Goal: Task Accomplishment & Management: Use online tool/utility

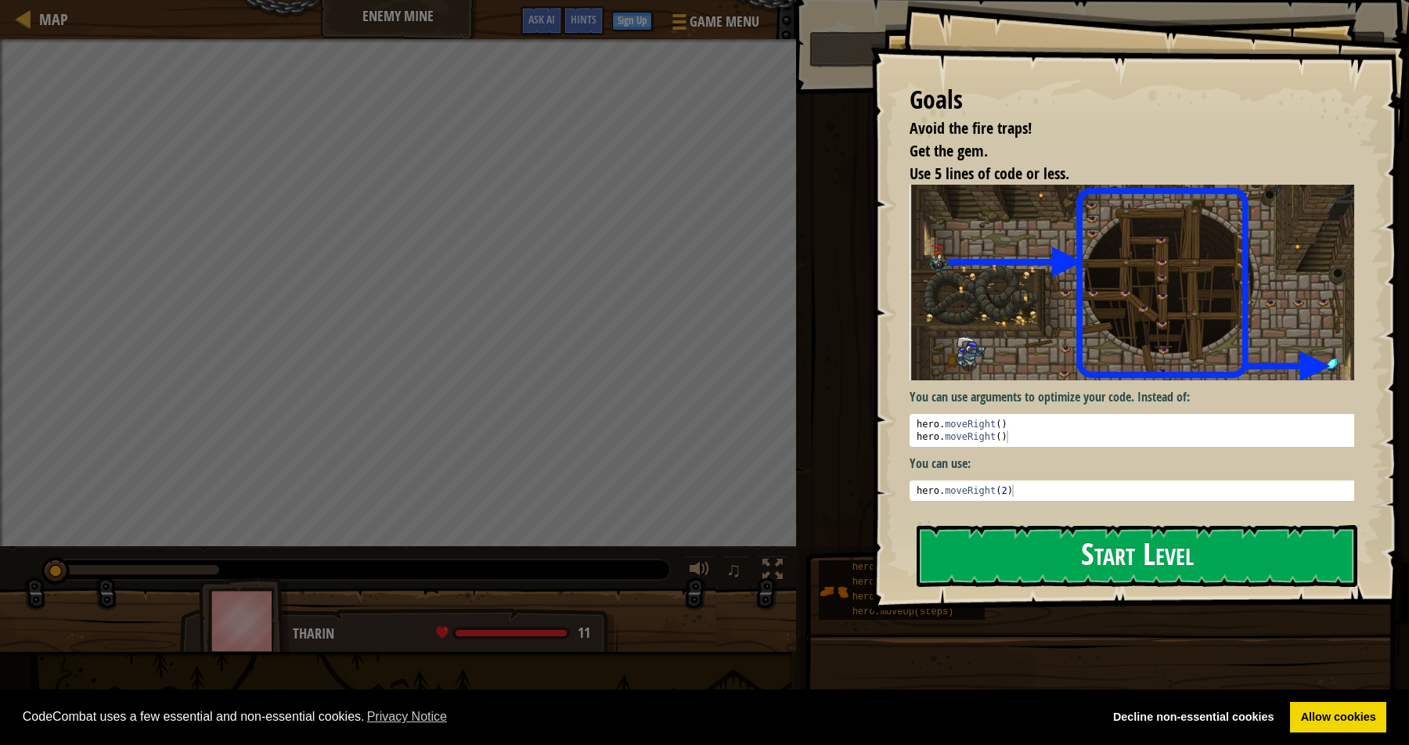
click at [1165, 567] on button "Start Level" at bounding box center [1137, 556] width 441 height 62
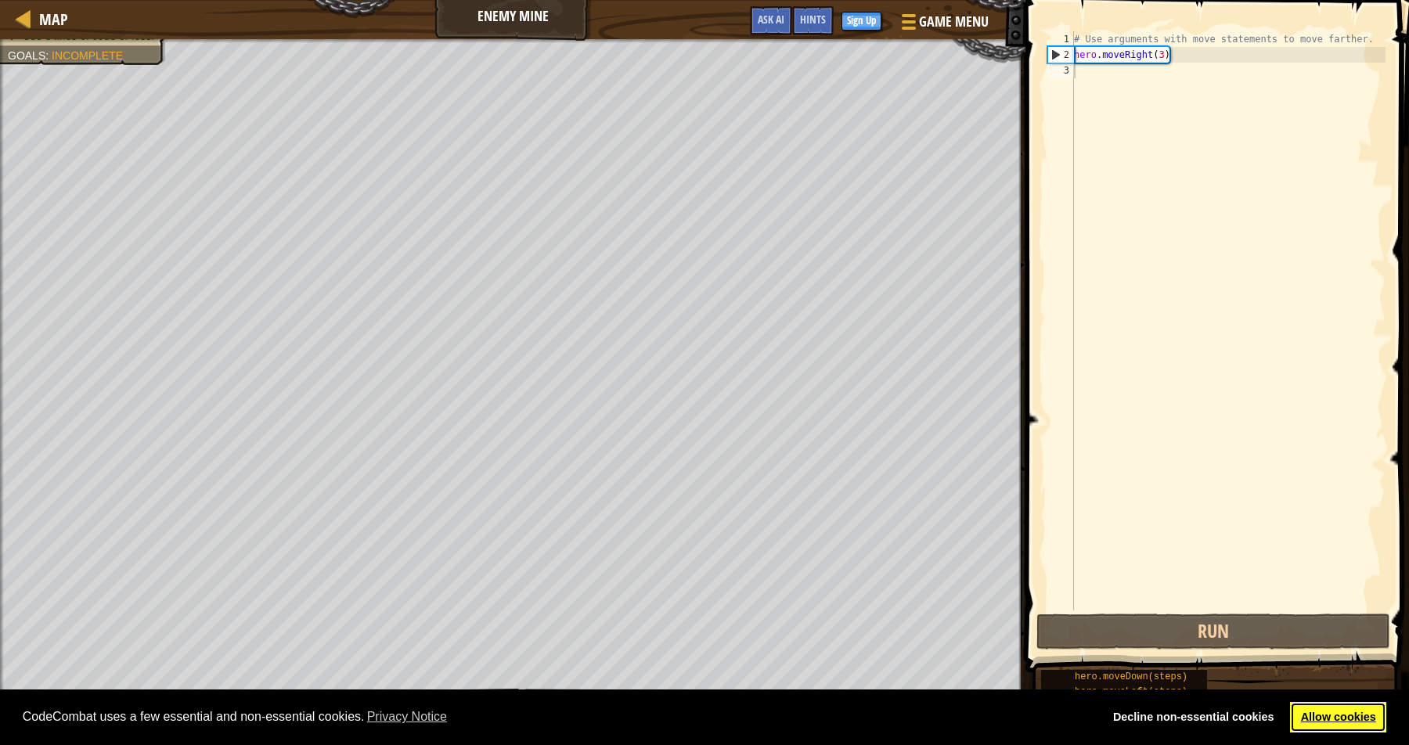
click at [1345, 725] on link "Allow cookies" at bounding box center [1338, 717] width 96 height 31
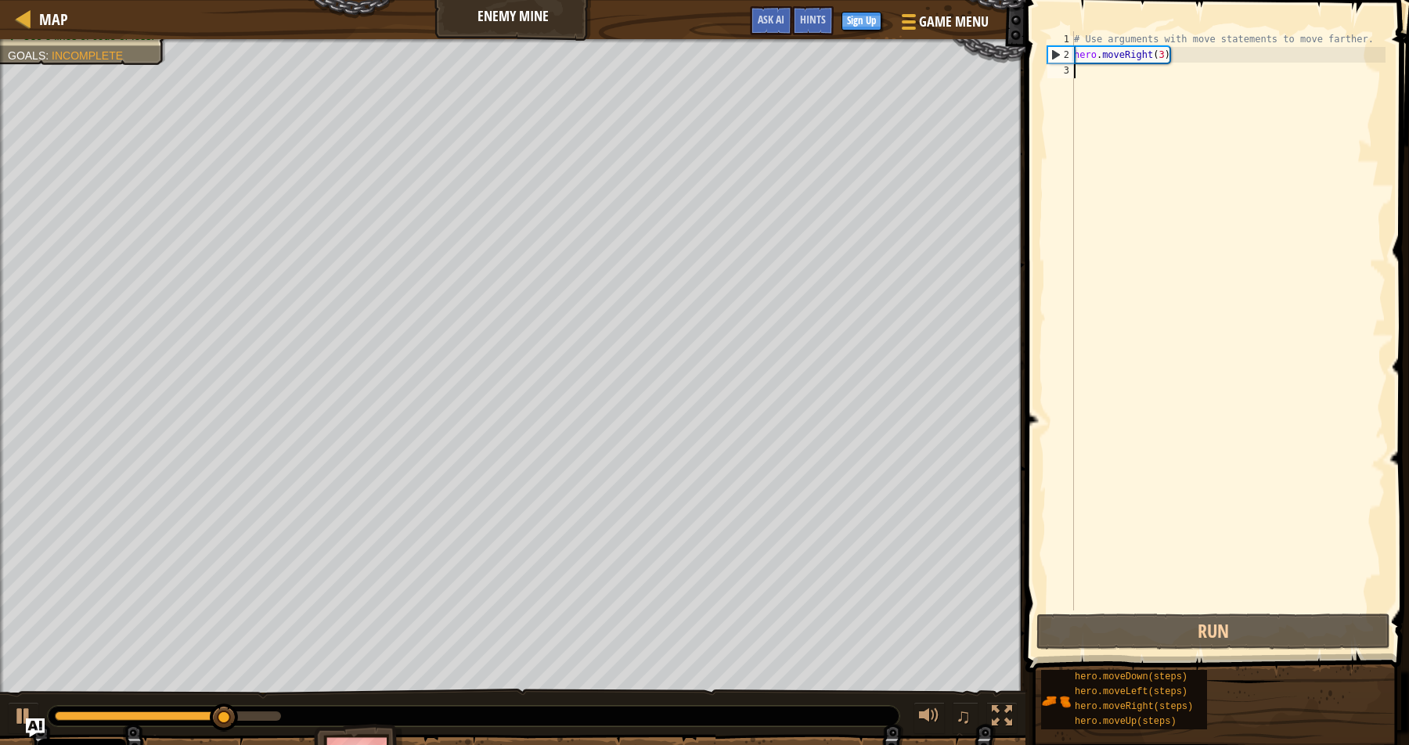
click at [1205, 218] on div "# Use arguments with move statements to move farther. hero . moveRight ( 3 )" at bounding box center [1228, 336] width 315 height 610
click at [1161, 51] on div "# Use arguments with move statements to move farther. hero . moveRight ( 3 )" at bounding box center [1228, 336] width 315 height 610
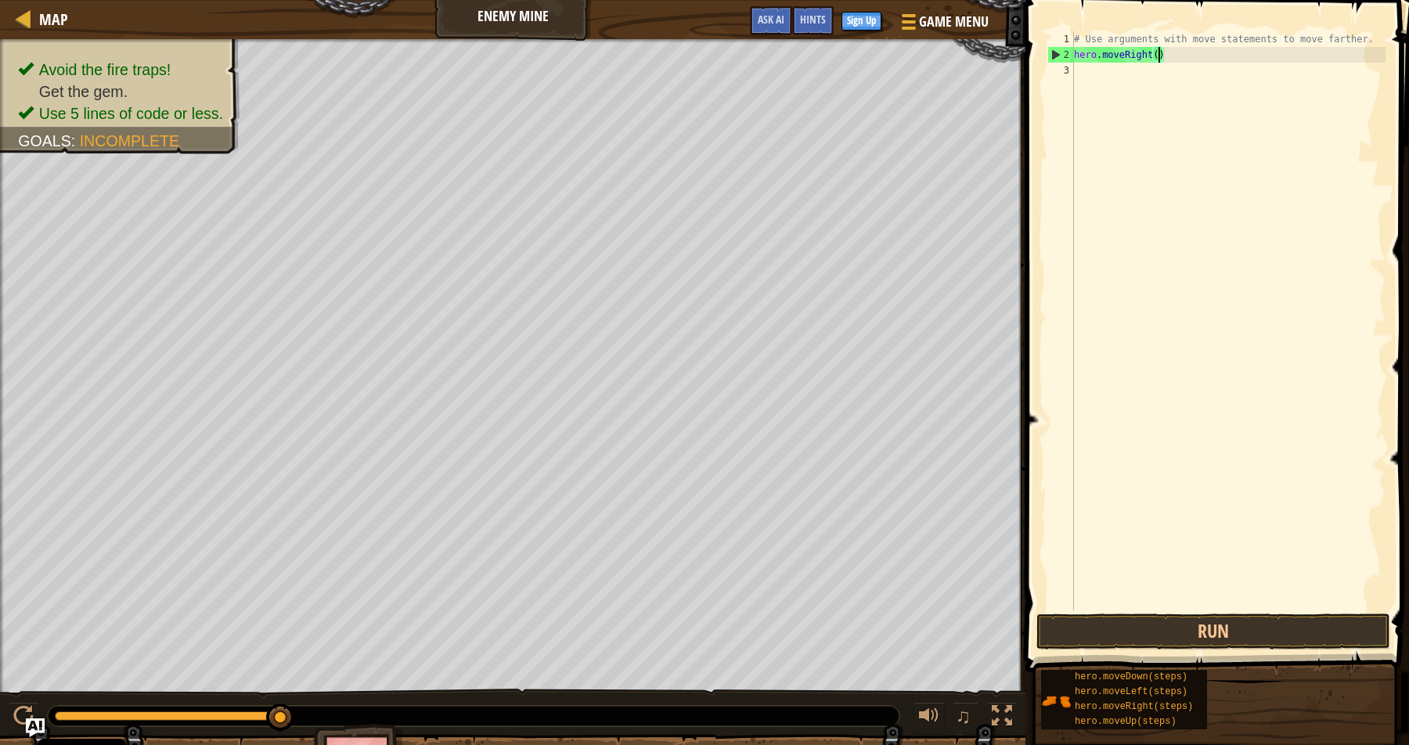
type textarea "hero.moveRight(4)"
click at [1224, 636] on button "Run" at bounding box center [1213, 632] width 354 height 36
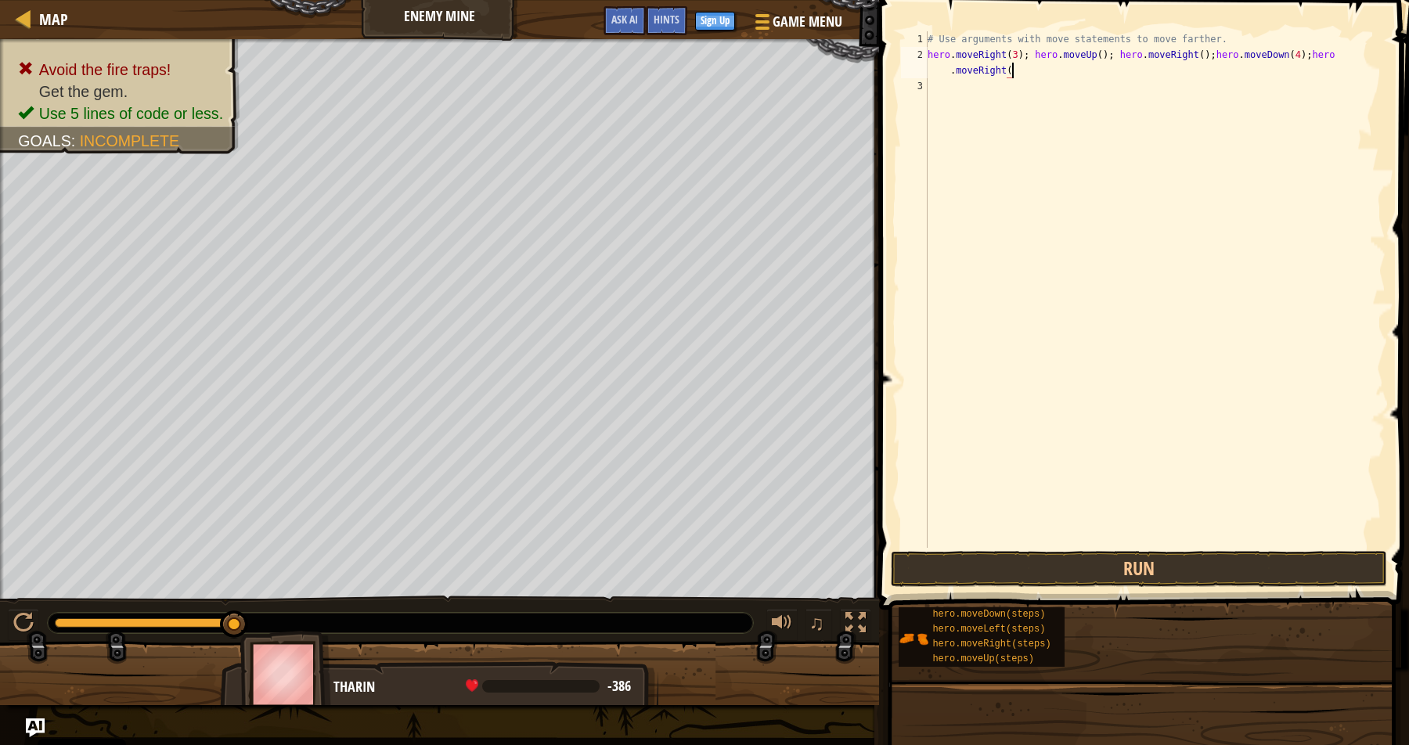
scroll to position [7, 38]
click at [1284, 571] on button "Run" at bounding box center [1139, 569] width 496 height 36
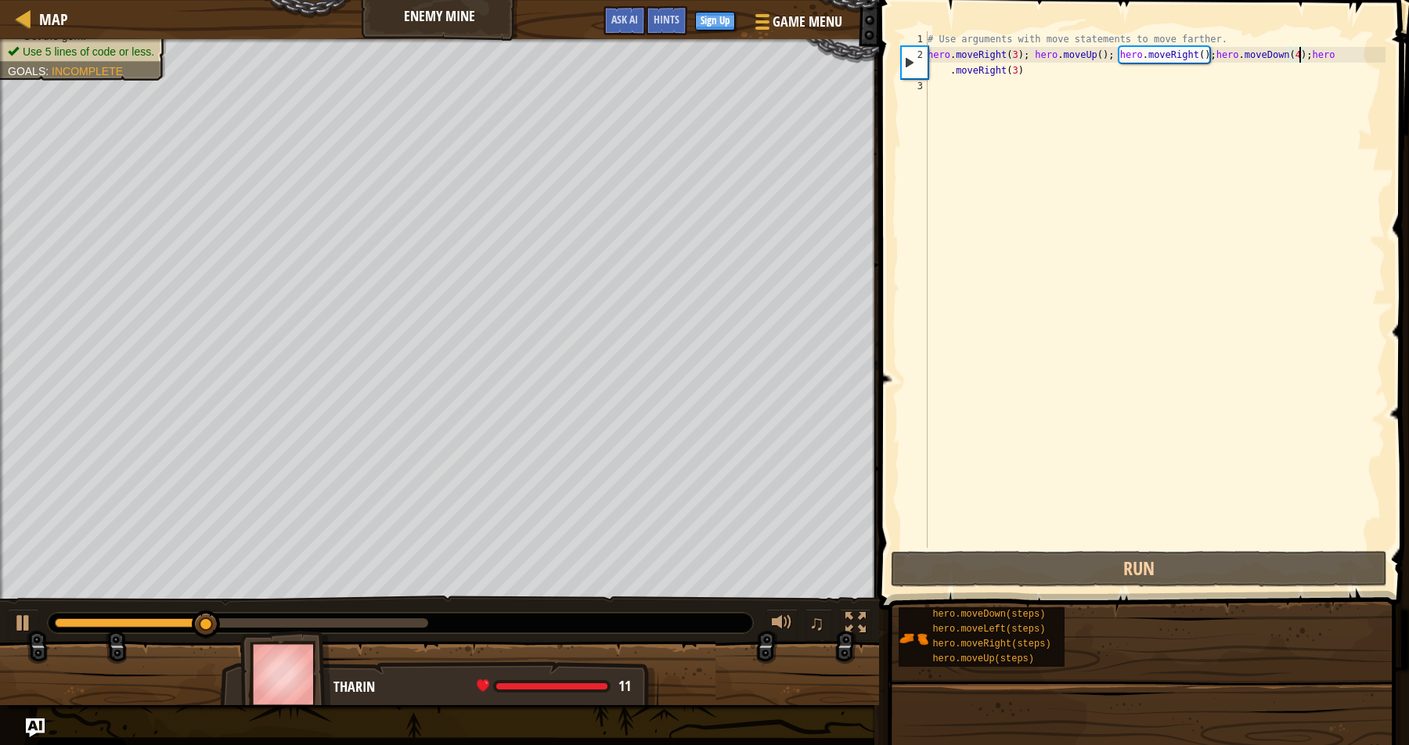
click at [1301, 59] on div "# Use arguments with move statements to move farther. hero . moveRight ( 3 ) ; …" at bounding box center [1154, 305] width 461 height 548
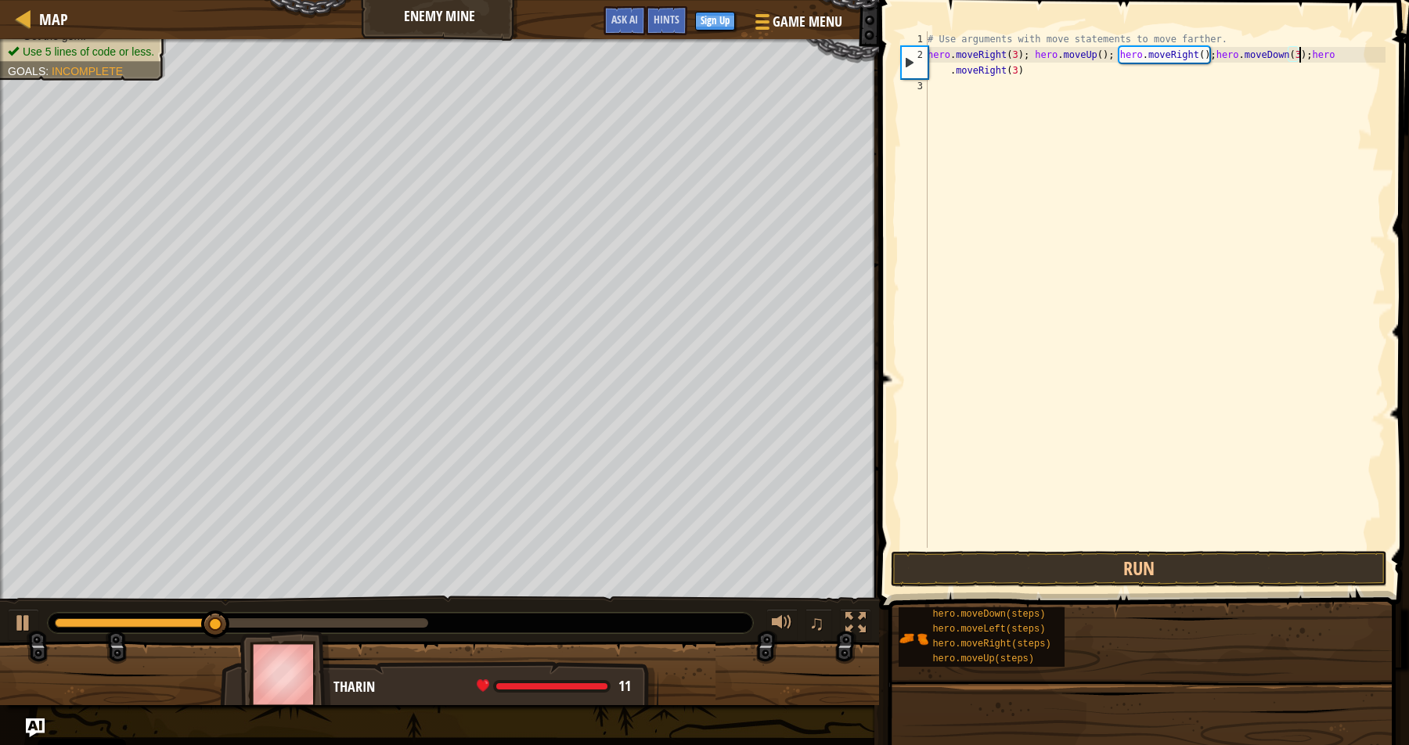
scroll to position [7, 31]
type textarea "hero.moveRight(3); hero.moveUp(); hero.moveRight();hero.moveDown(3);hero.moveRi…"
click at [1158, 574] on button "Run" at bounding box center [1139, 569] width 496 height 36
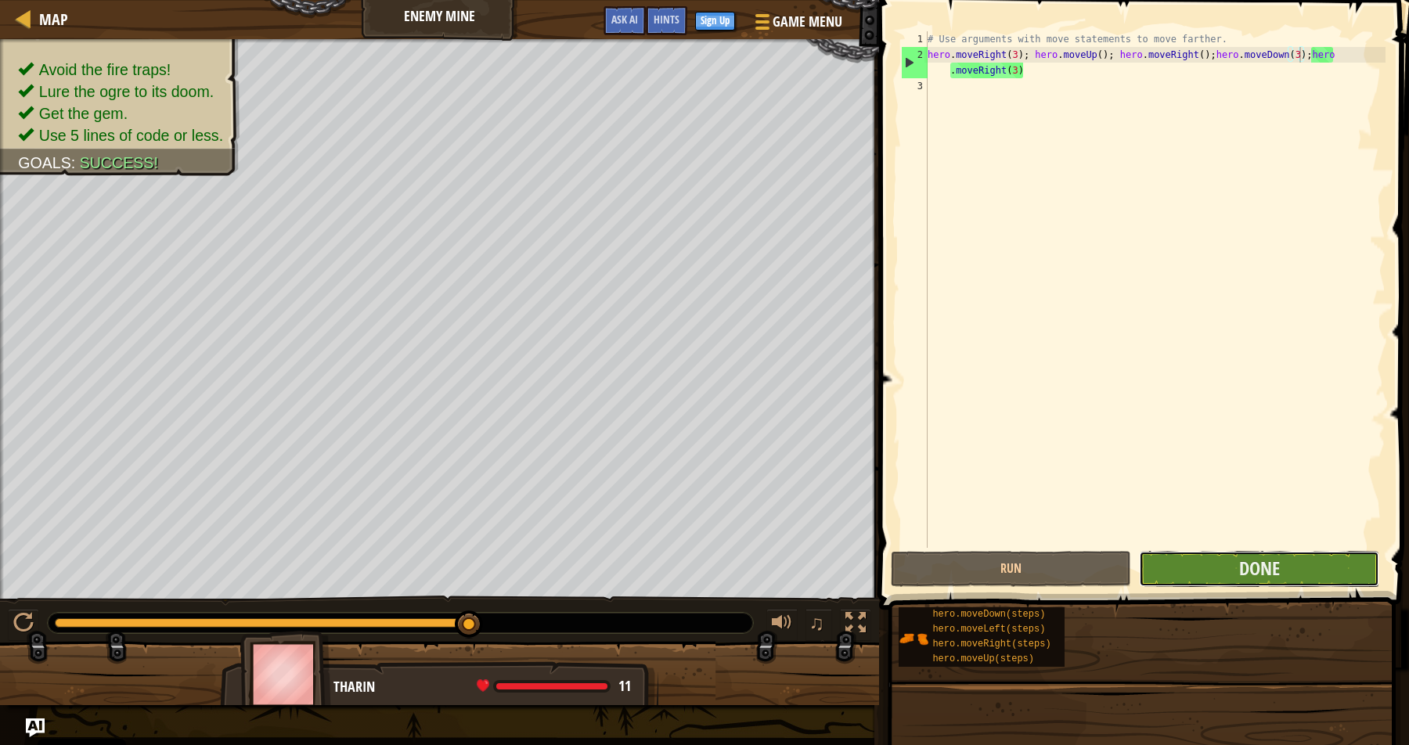
click at [1185, 571] on button "Done" at bounding box center [1259, 569] width 240 height 36
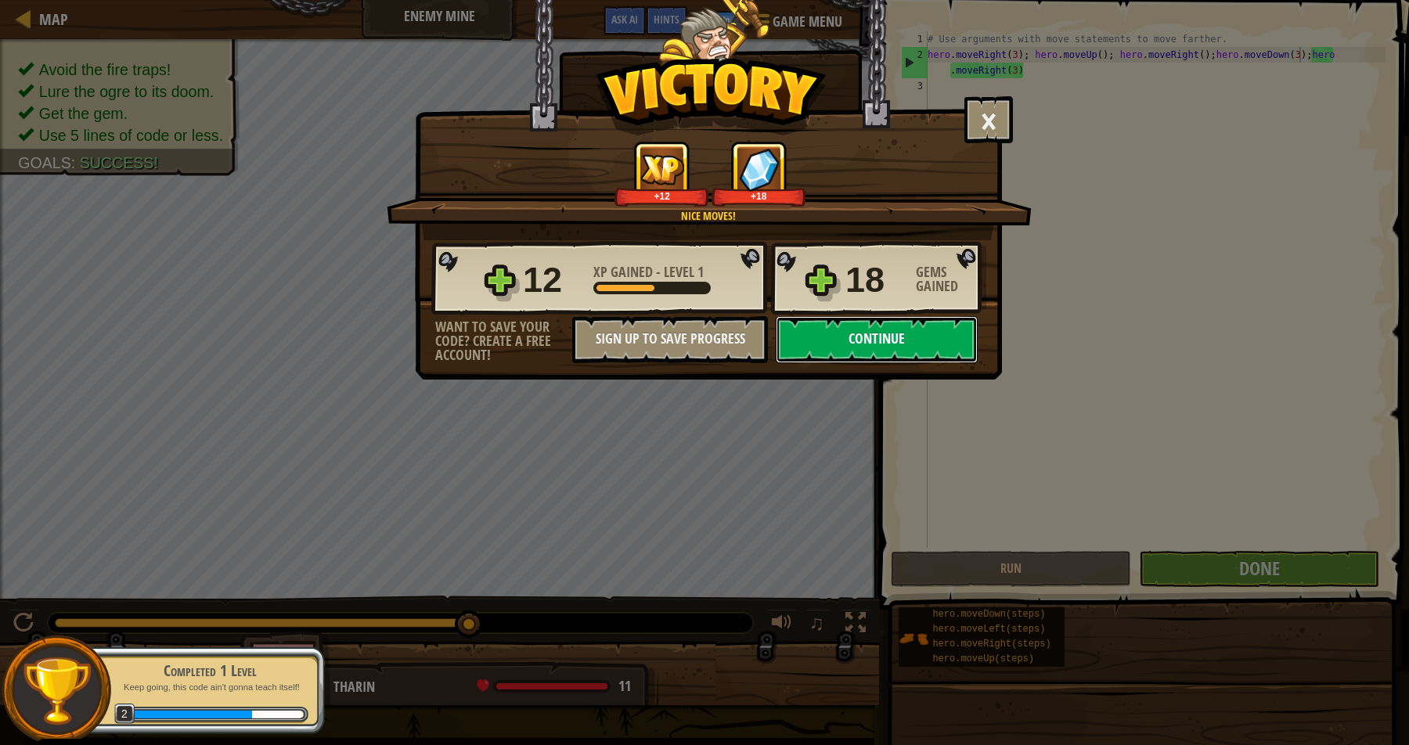
click at [927, 351] on button "Continue" at bounding box center [877, 339] width 202 height 47
